Goal: Complete application form

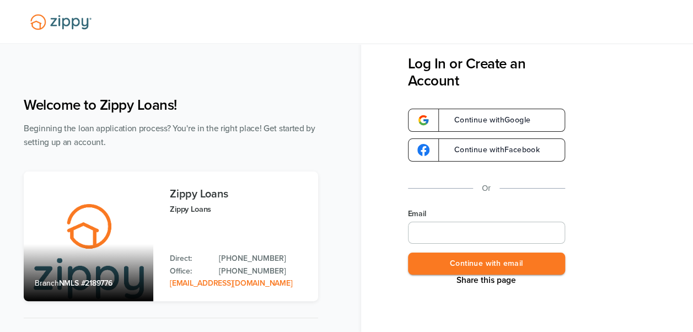
click at [481, 238] on input "Email" at bounding box center [486, 233] width 157 height 22
type input "**********"
click at [504, 272] on button "Continue with email" at bounding box center [486, 264] width 157 height 23
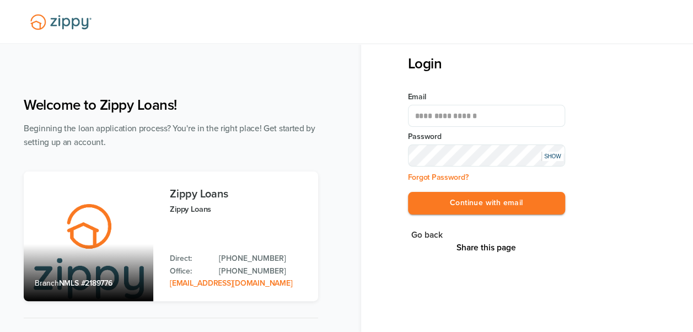
click at [555, 156] on div "SHOW" at bounding box center [553, 156] width 22 height 9
click at [502, 197] on button "Continue with email" at bounding box center [486, 203] width 157 height 23
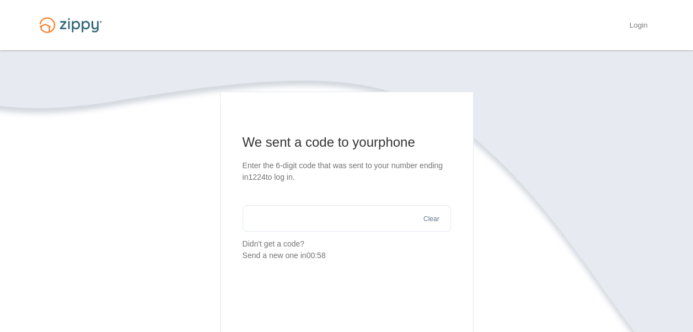
click at [317, 213] on input "text" at bounding box center [347, 218] width 208 height 26
type input "******"
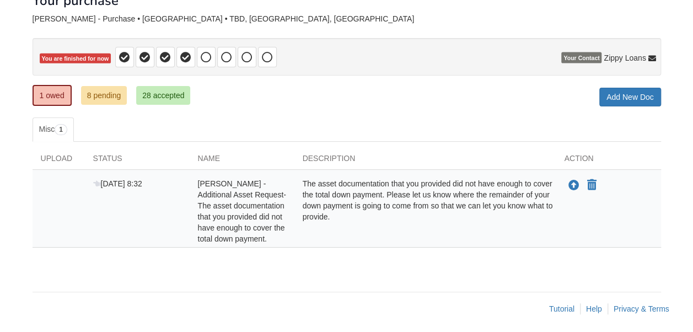
scroll to position [75, 0]
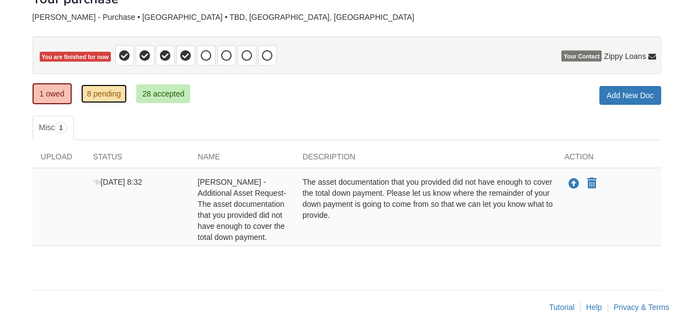
click at [109, 92] on link "8 pending" at bounding box center [104, 93] width 46 height 19
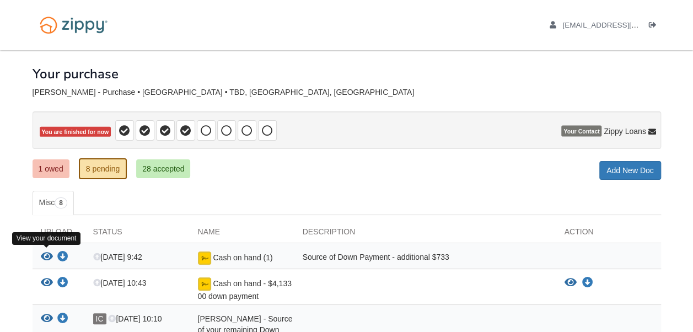
click at [45, 251] on icon "View Cash on hand (1)" at bounding box center [47, 256] width 12 height 11
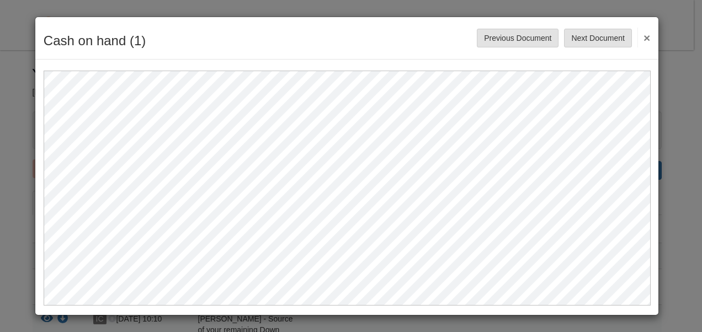
click at [649, 37] on button "×" at bounding box center [643, 38] width 13 height 20
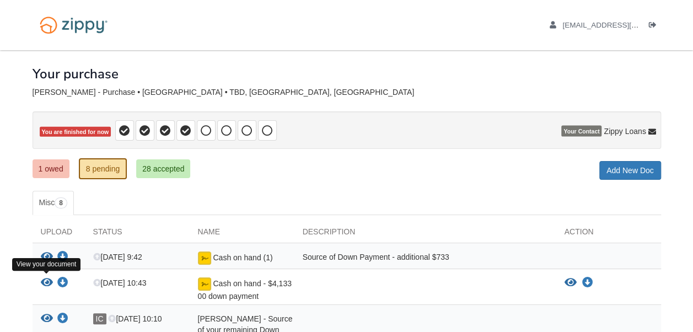
click at [46, 277] on icon "View Cash on hand - $4,133 00 down payment" at bounding box center [47, 282] width 12 height 11
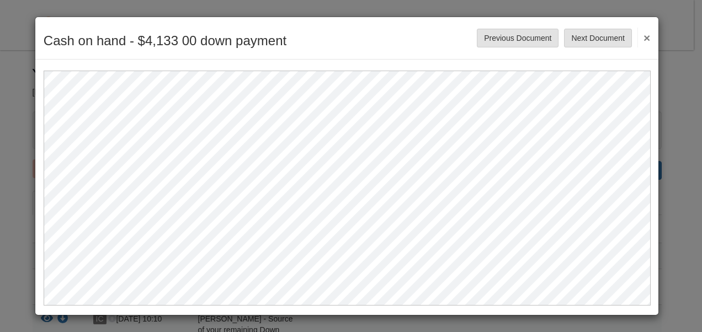
click at [646, 42] on button "×" at bounding box center [643, 38] width 13 height 20
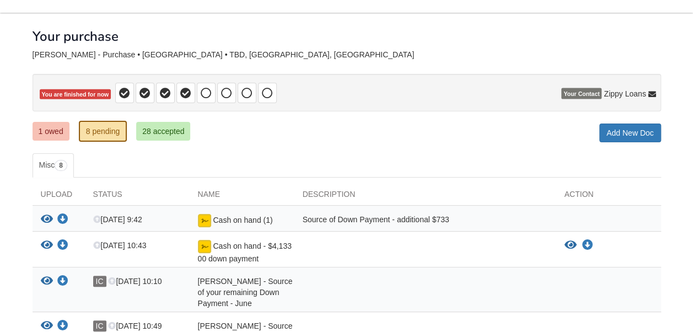
scroll to position [40, 0]
